Goal: Check status: Check status

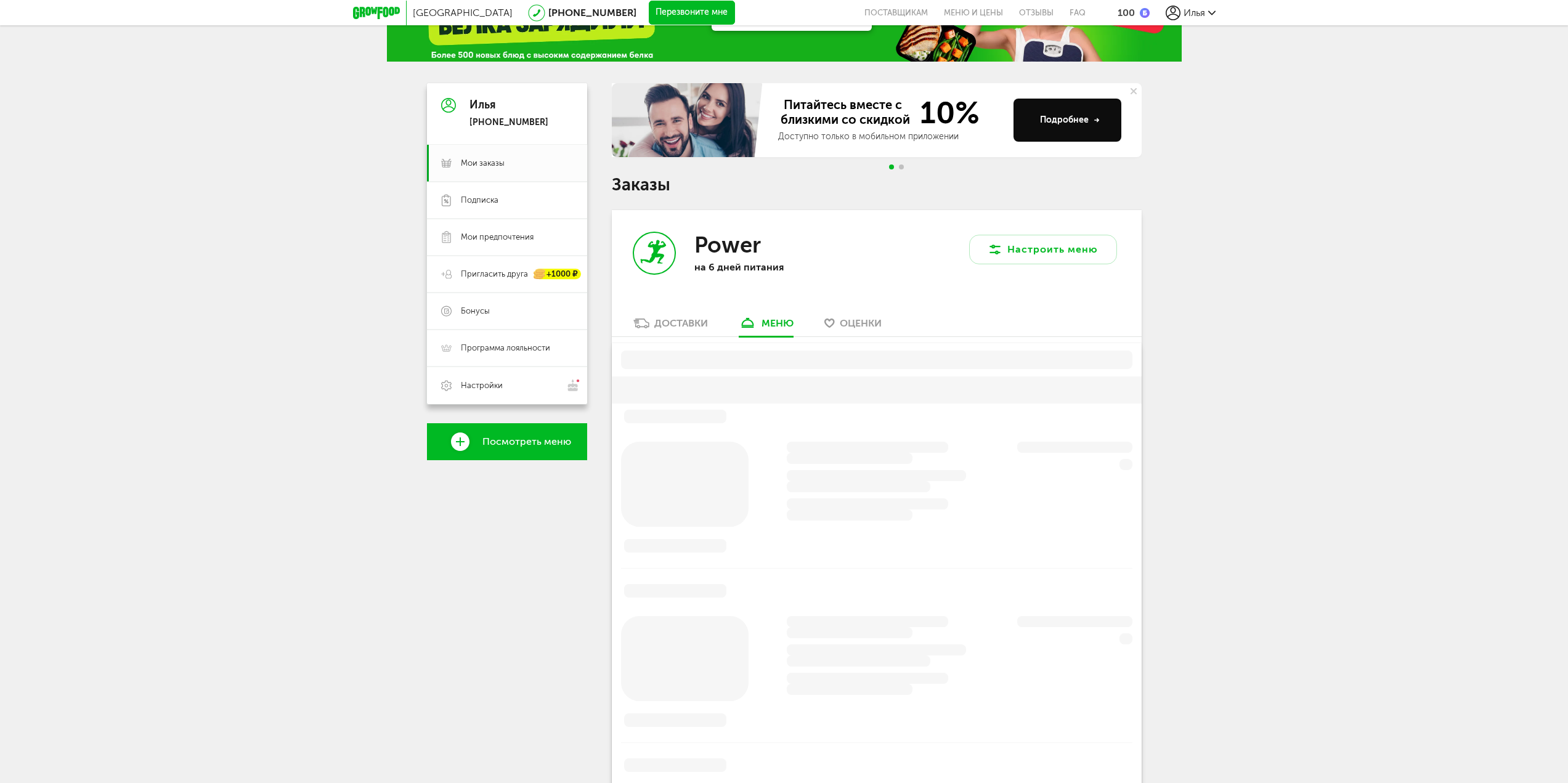
scroll to position [57, 0]
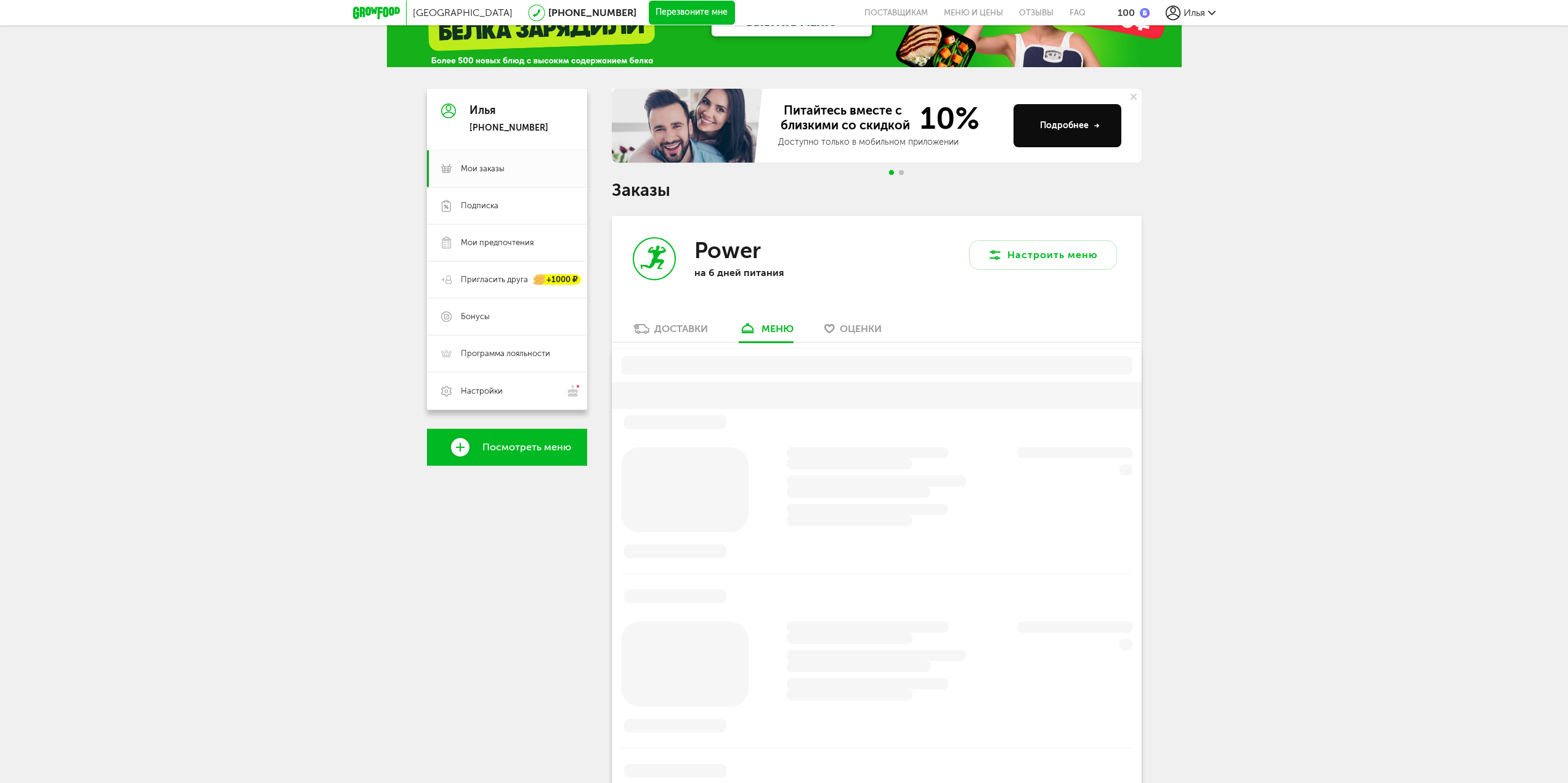
click at [695, 330] on div "Доставки" at bounding box center [681, 328] width 54 height 11
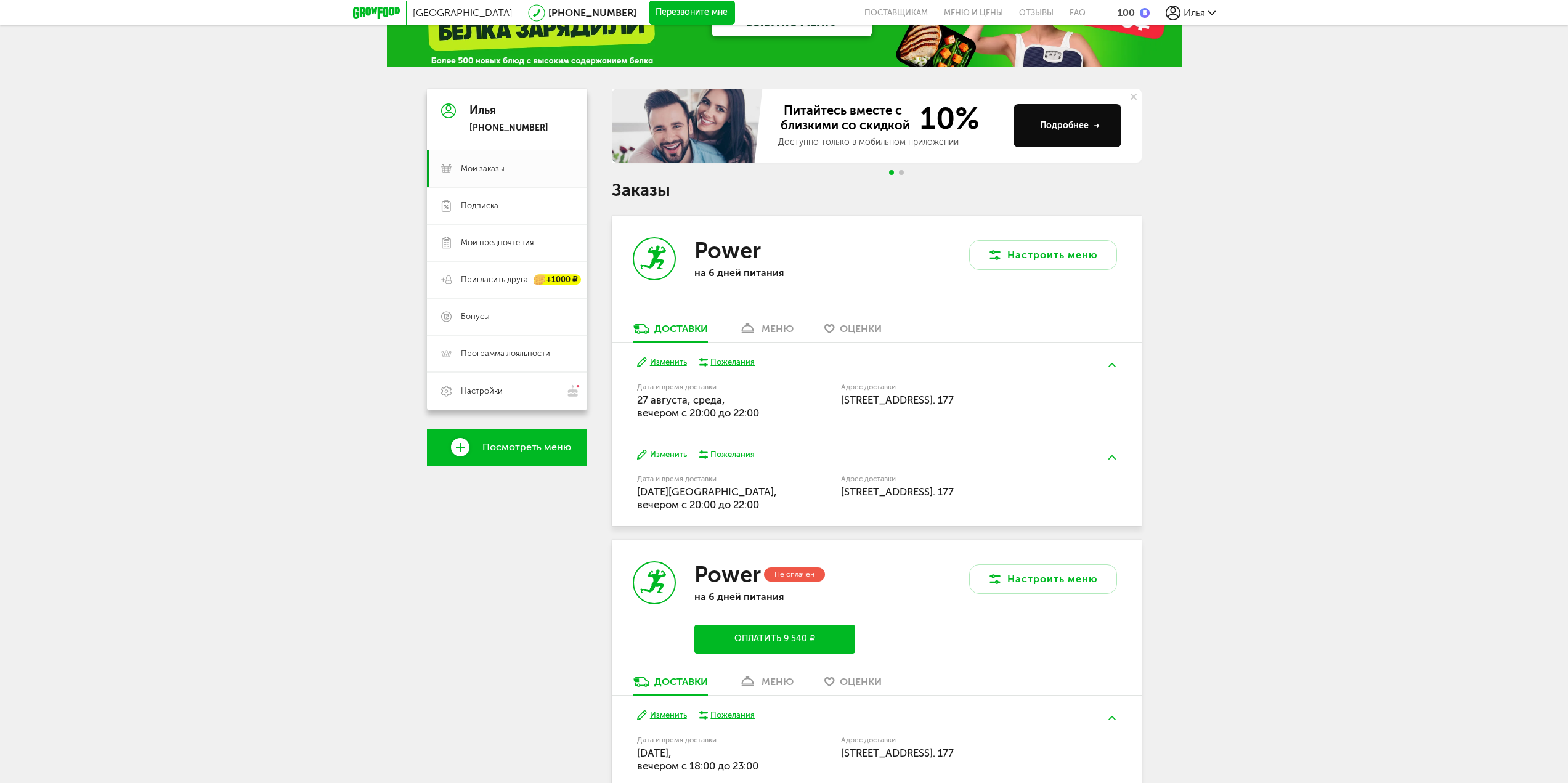
click at [756, 325] on icon at bounding box center [747, 329] width 18 height 11
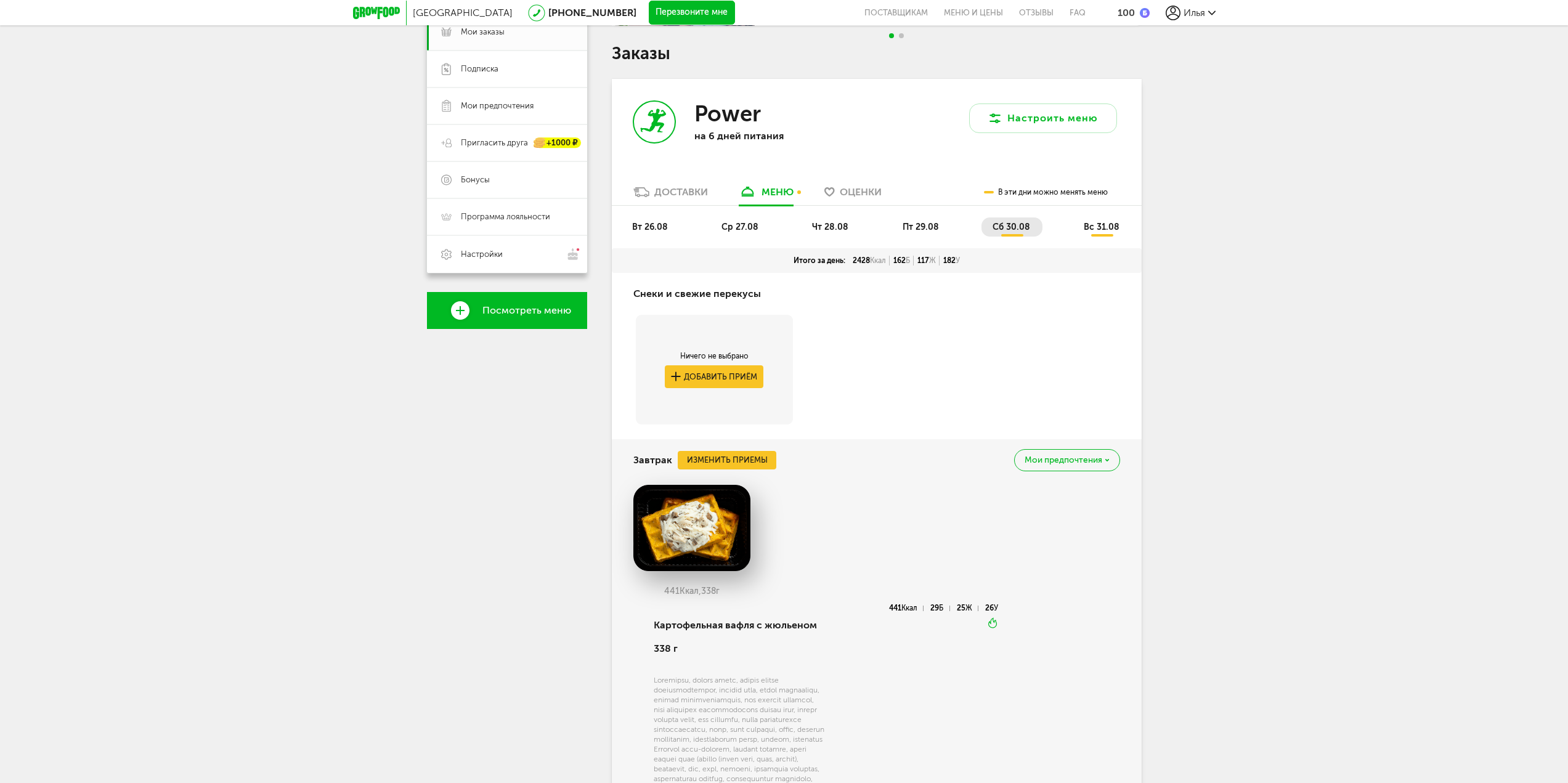
scroll to position [242, 0]
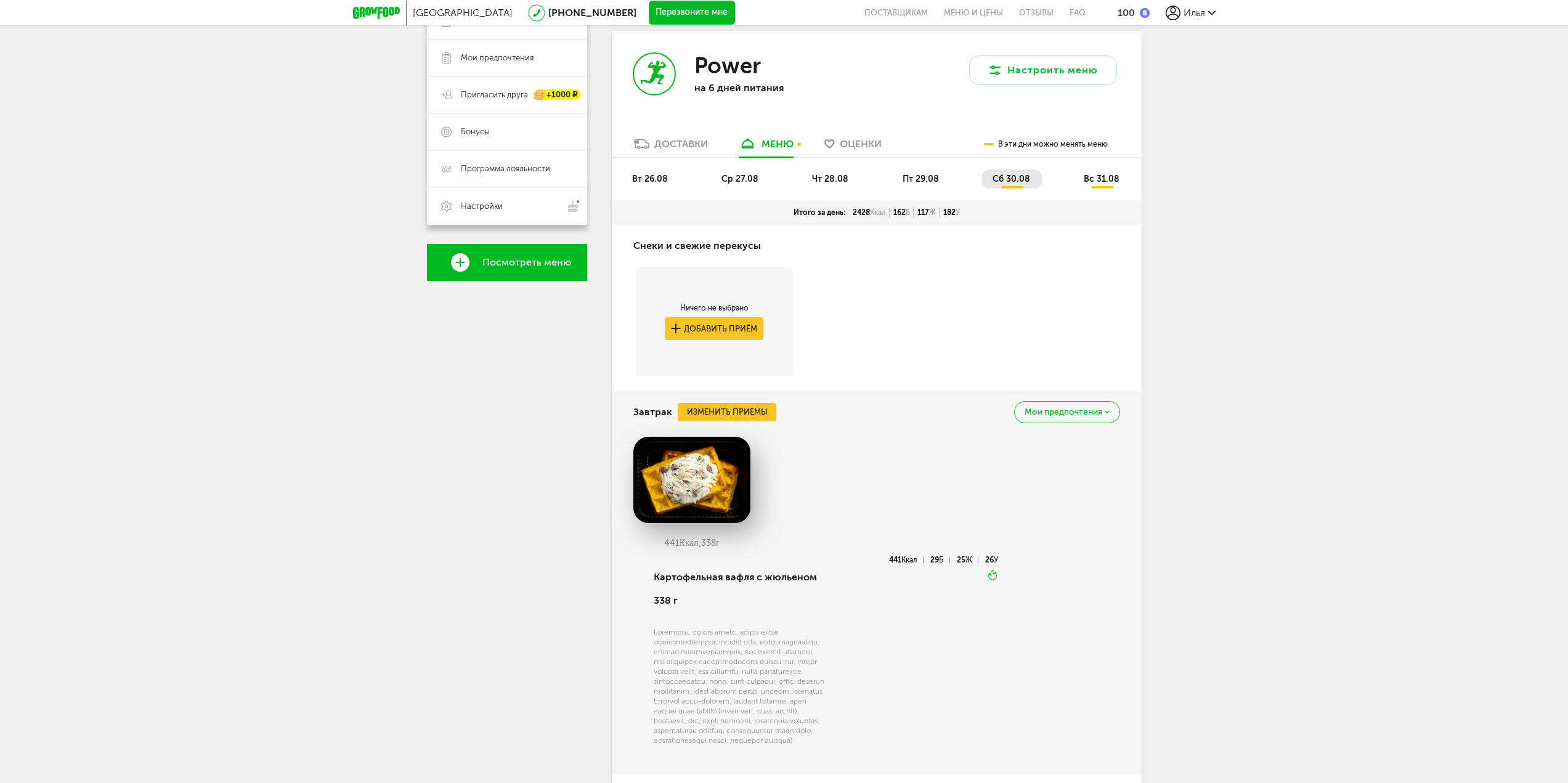
click at [645, 174] on span "вт 26.08" at bounding box center [650, 179] width 36 height 11
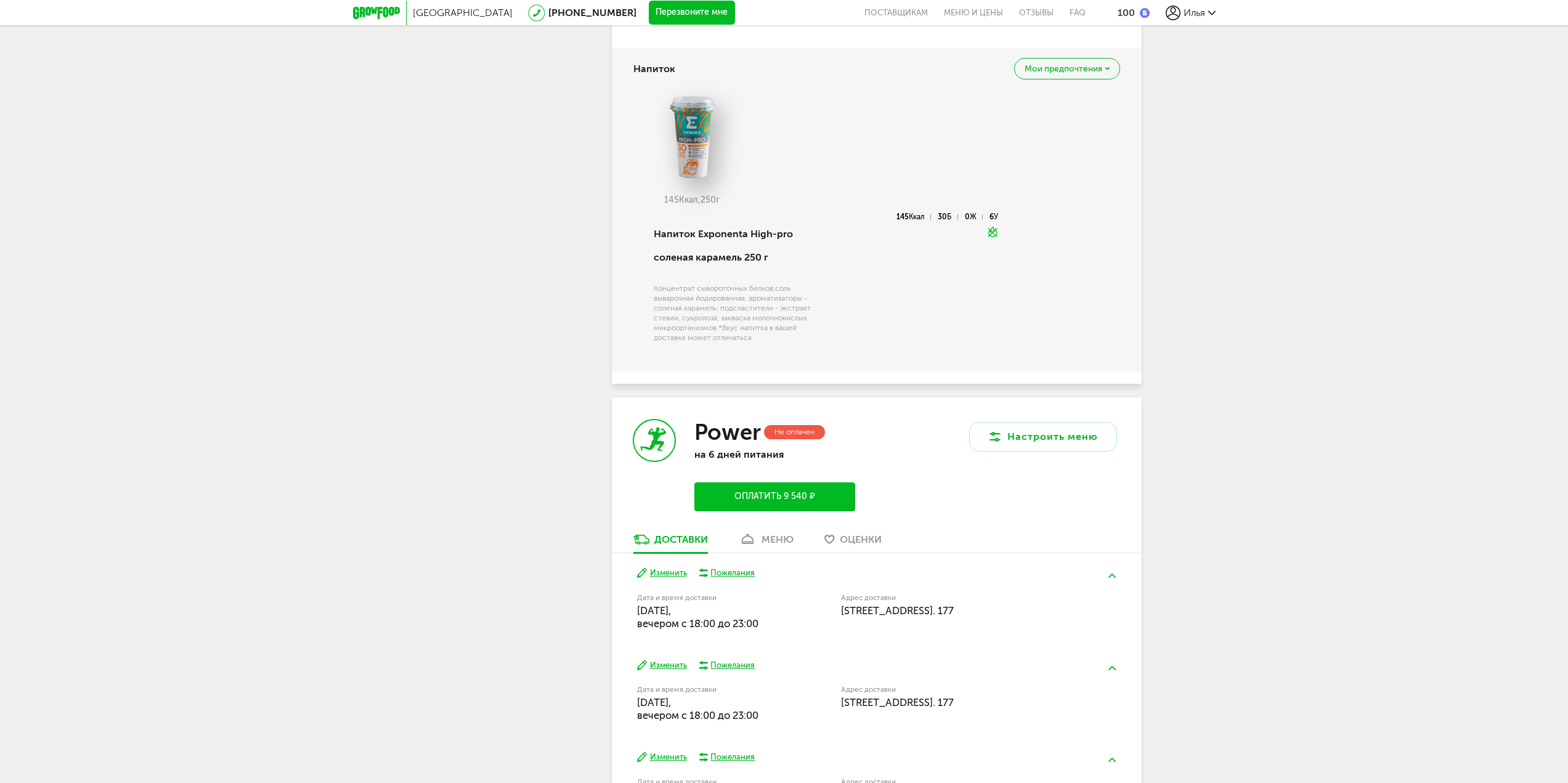
scroll to position [2359, 0]
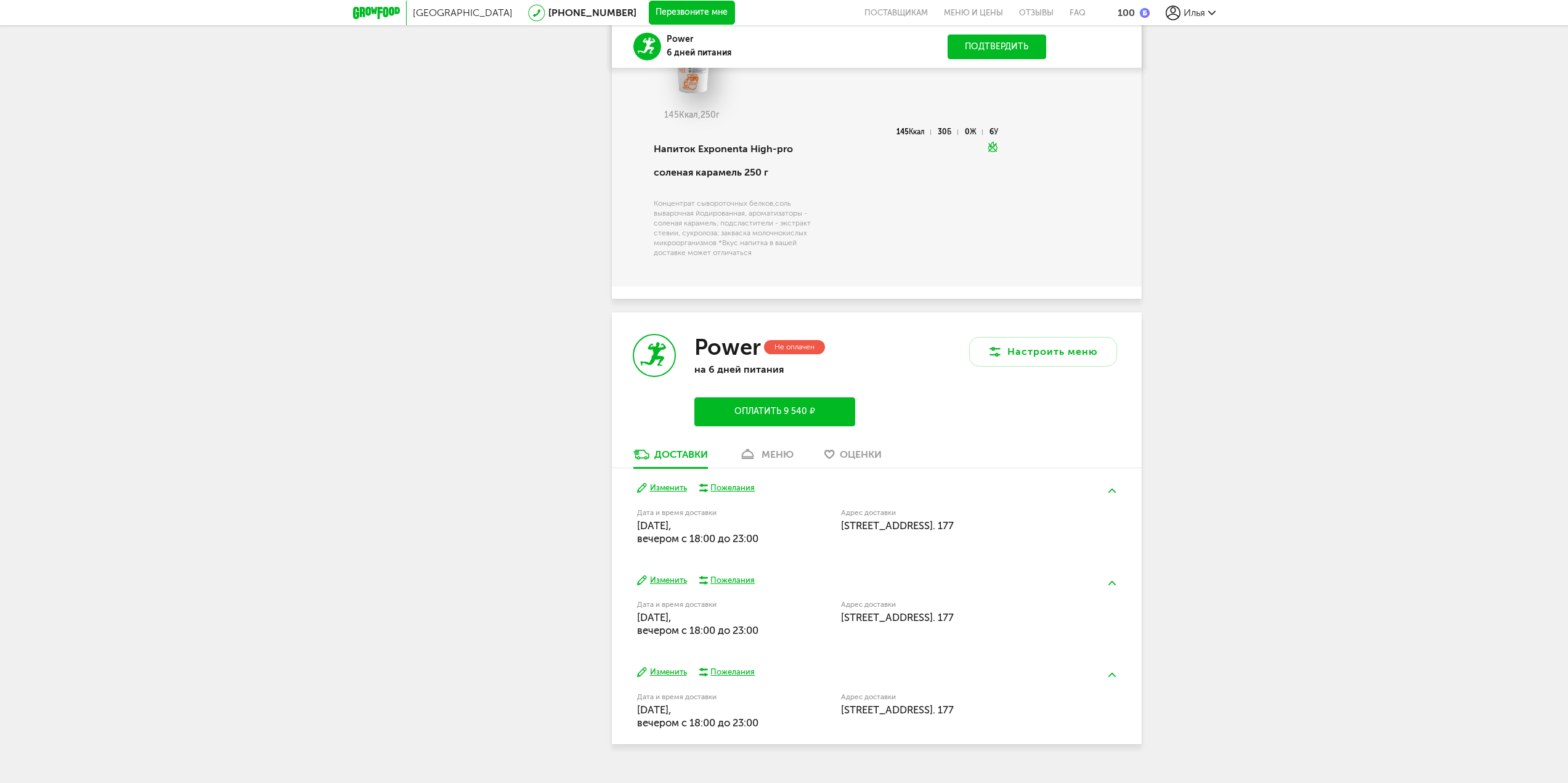
click at [755, 449] on icon at bounding box center [747, 454] width 18 height 11
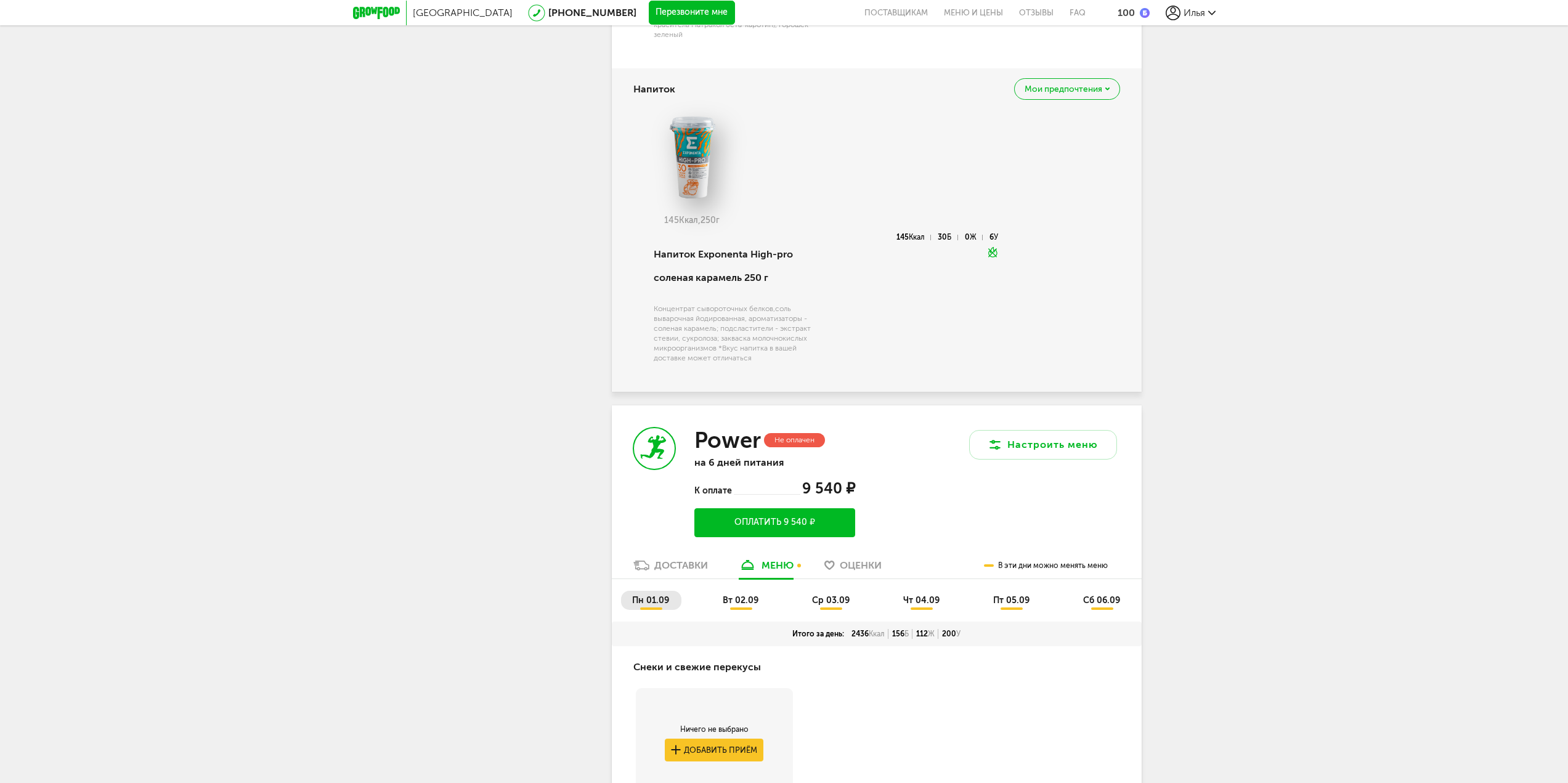
scroll to position [2432, 0]
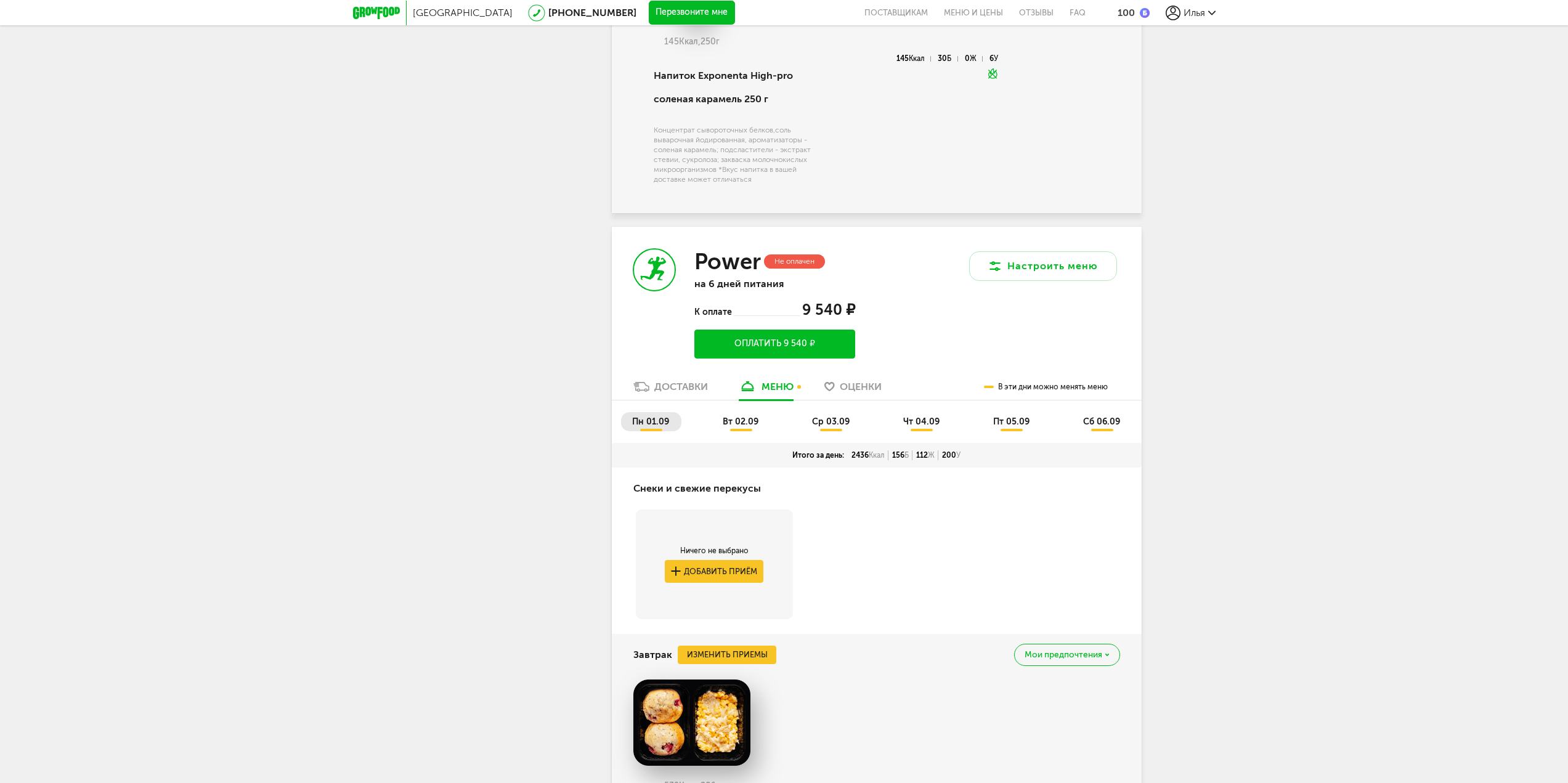
click at [664, 380] on link "Доставки" at bounding box center [670, 390] width 87 height 20
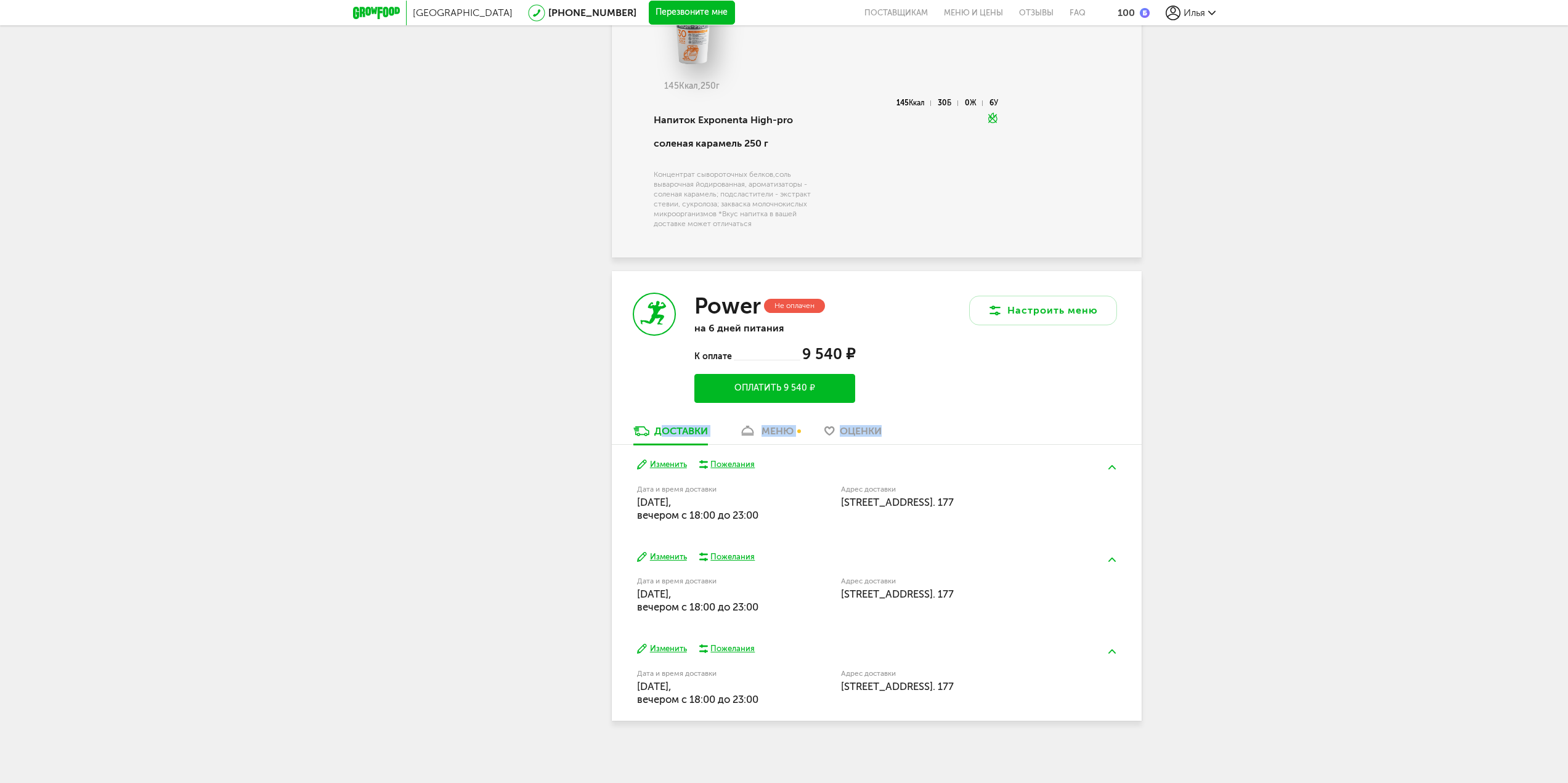
scroll to position [2365, 0]
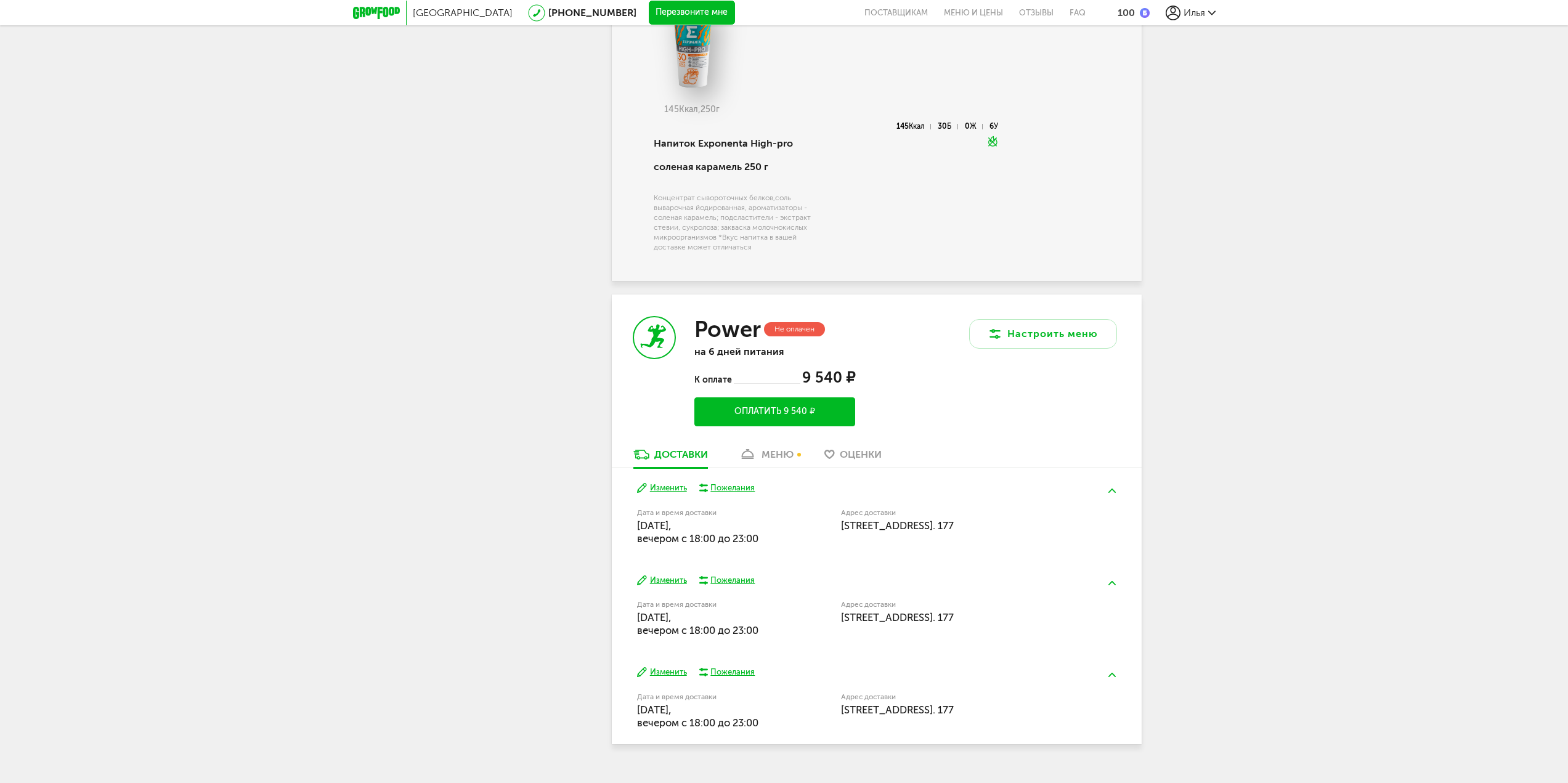
click at [634, 407] on div "Power Не оплачен на 6 дней питания К оплате 9 540 ₽ Оплатить 9 540 ₽" at bounding box center [744, 371] width 265 height 154
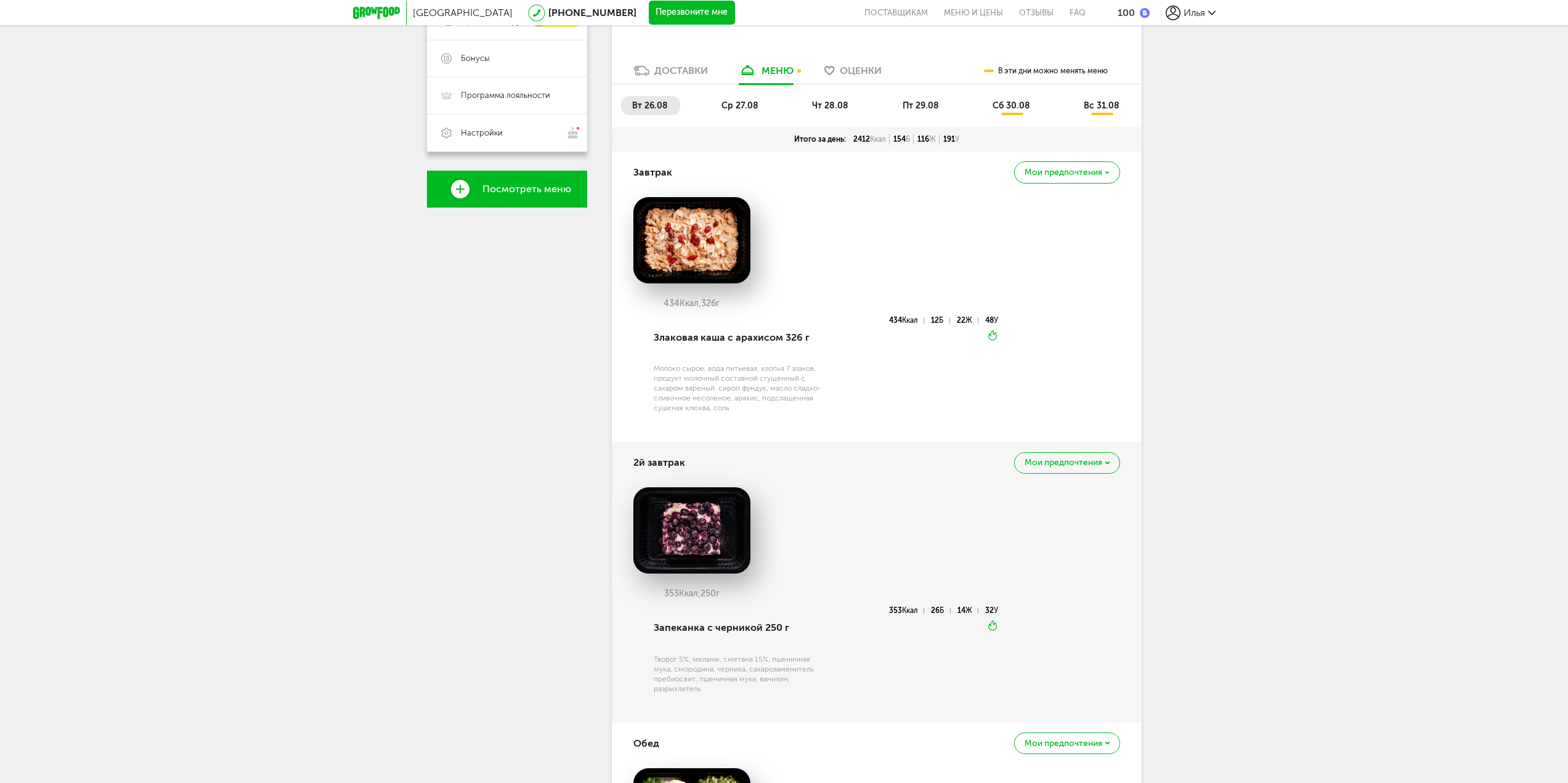
scroll to position [332, 0]
